Goal: Information Seeking & Learning: Learn about a topic

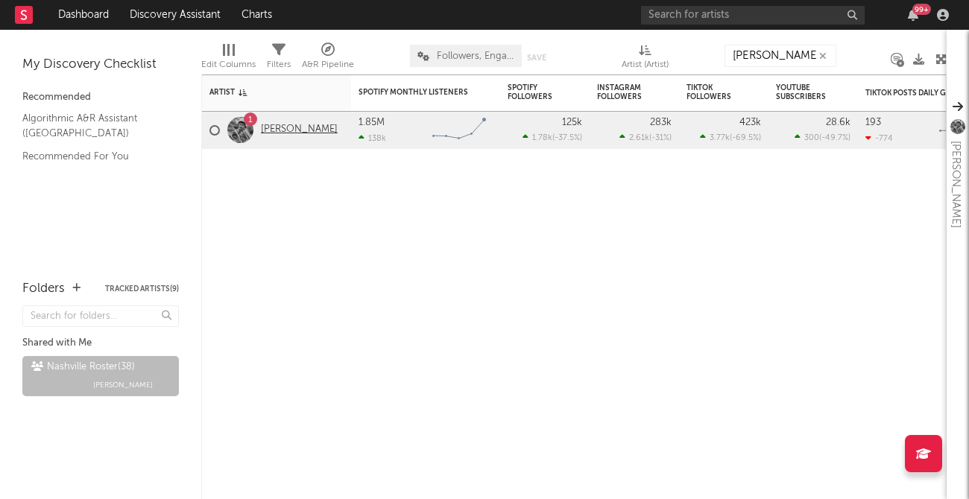
type input "[PERSON_NAME]"
click at [297, 128] on link "[PERSON_NAME]" at bounding box center [299, 130] width 77 height 13
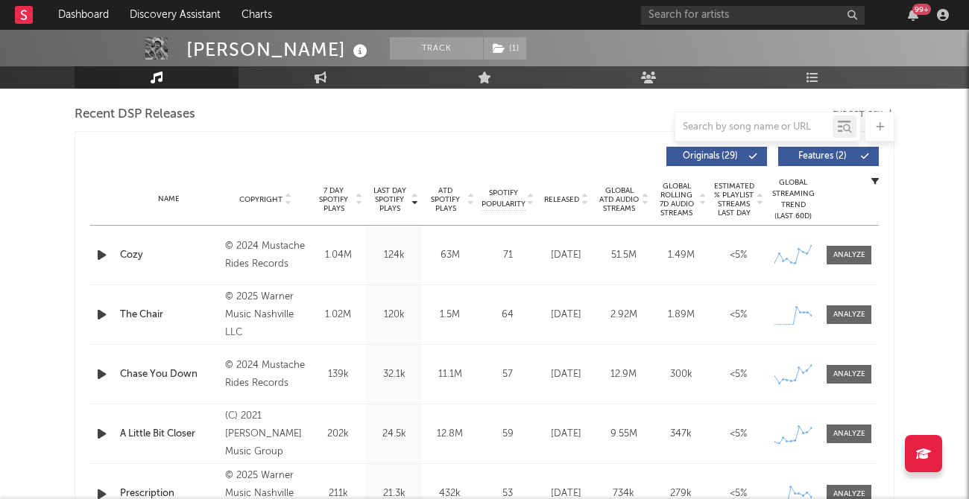
select select "6m"
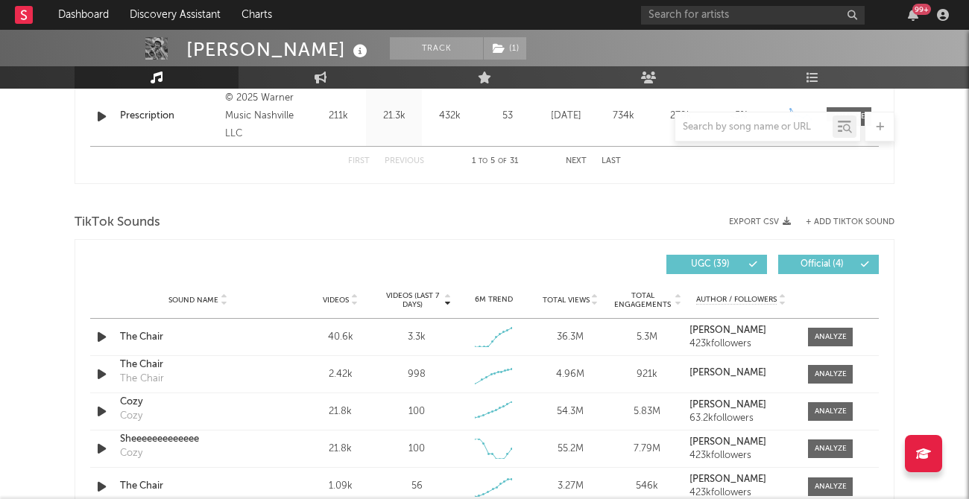
scroll to position [912, 0]
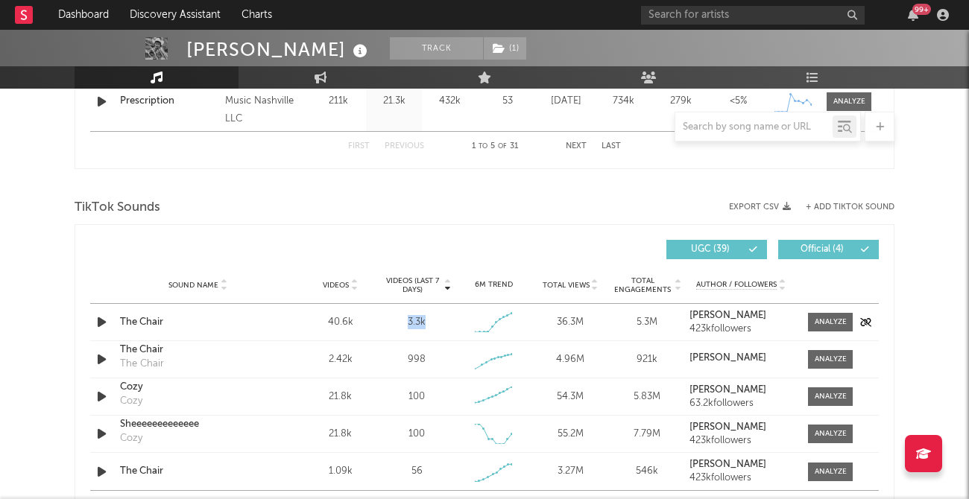
drag, startPoint x: 405, startPoint y: 318, endPoint x: 429, endPoint y: 319, distance: 24.6
click at [429, 319] on div "3.3k" at bounding box center [416, 322] width 69 height 15
drag, startPoint x: 452, startPoint y: 329, endPoint x: 531, endPoint y: 281, distance: 91.7
click at [531, 283] on div "Videos (last 7 days) Sound Name Videos Videos (last 7 days) Total Views Total E…" at bounding box center [484, 377] width 789 height 288
click at [531, 280] on div "6M Trend" at bounding box center [493, 285] width 77 height 11
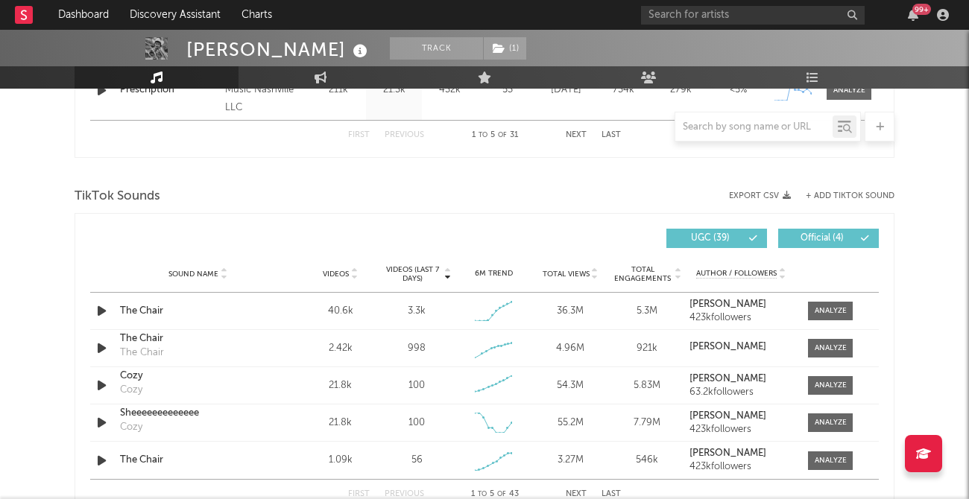
scroll to position [937, 0]
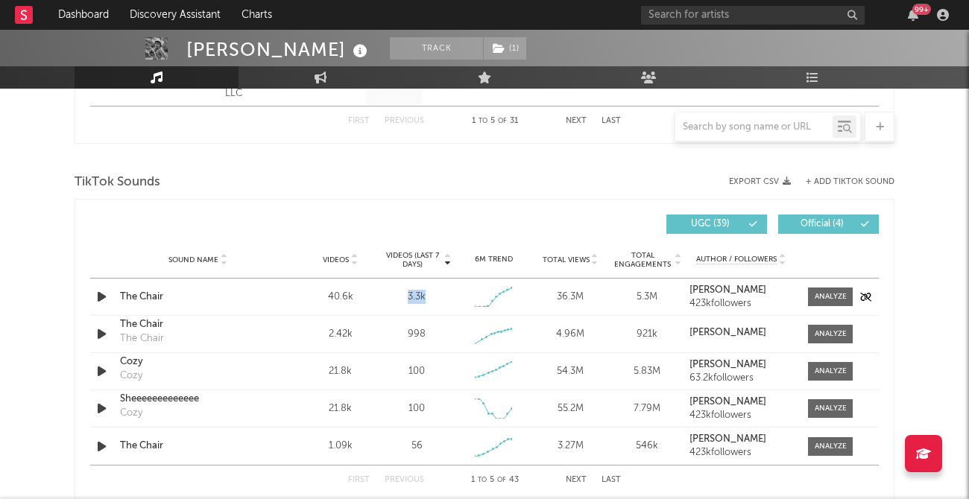
drag, startPoint x: 387, startPoint y: 299, endPoint x: 443, endPoint y: 299, distance: 55.9
click at [443, 299] on div "3.3k" at bounding box center [416, 297] width 69 height 15
drag, startPoint x: 397, startPoint y: 335, endPoint x: 434, endPoint y: 335, distance: 36.5
click at [434, 335] on div "998" at bounding box center [416, 334] width 69 height 15
